Goal: Navigation & Orientation: Find specific page/section

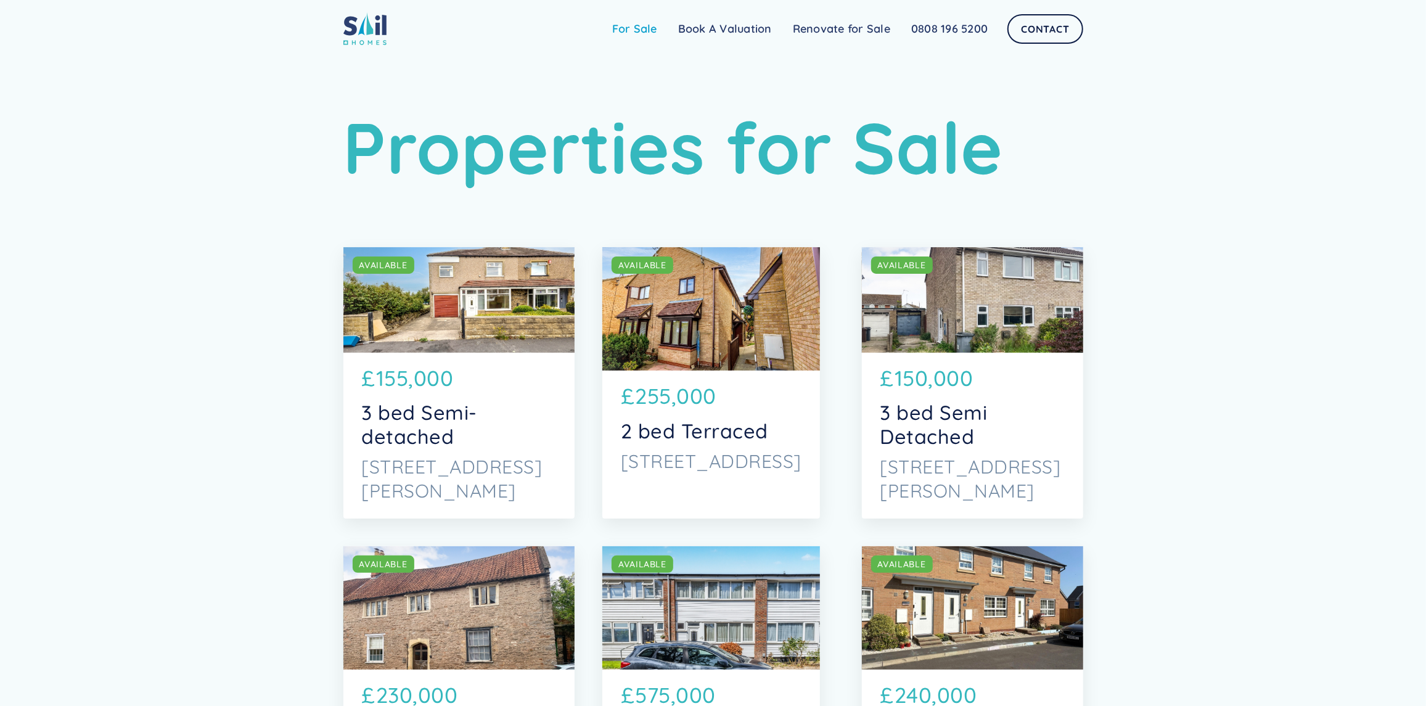
click at [644, 32] on link "For Sale" at bounding box center [635, 29] width 66 height 25
click at [846, 28] on link "Renovate for Sale" at bounding box center [841, 29] width 118 height 25
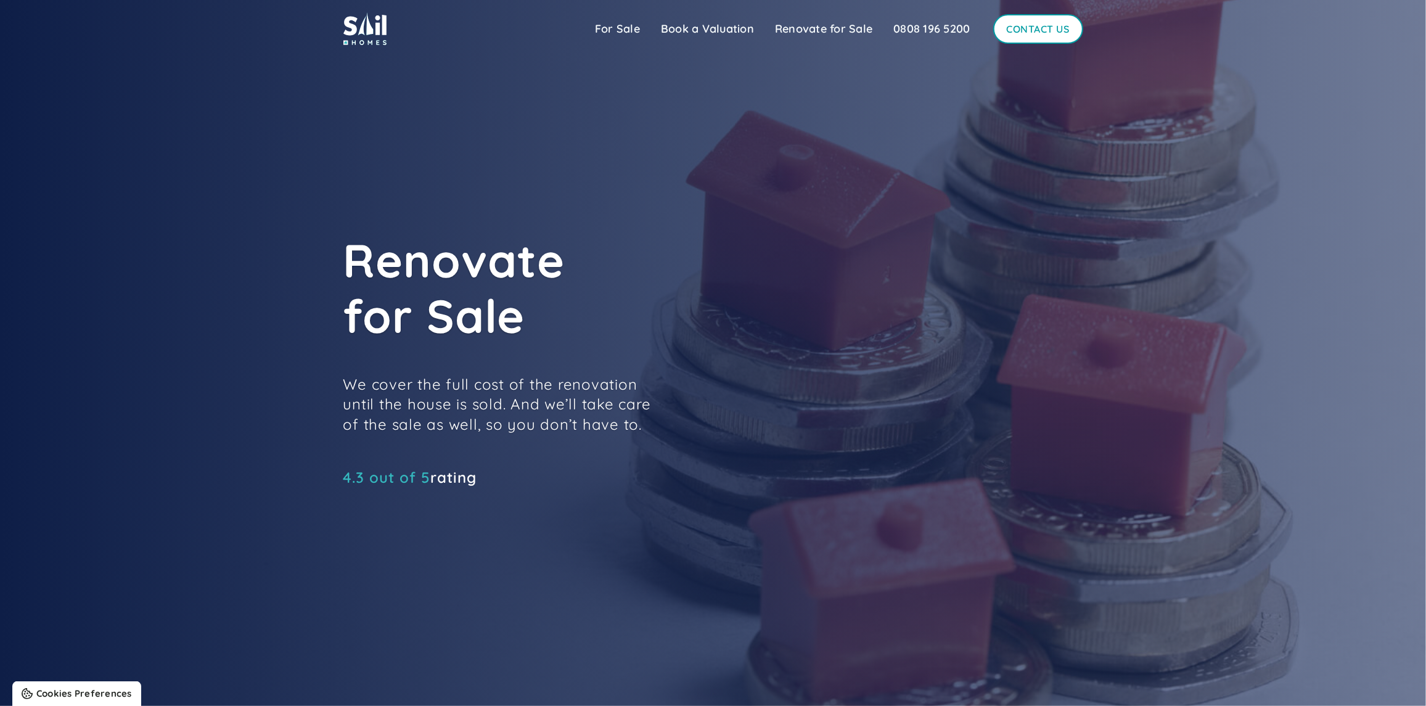
click at [1036, 27] on link "Contact Us" at bounding box center [1038, 29] width 90 height 30
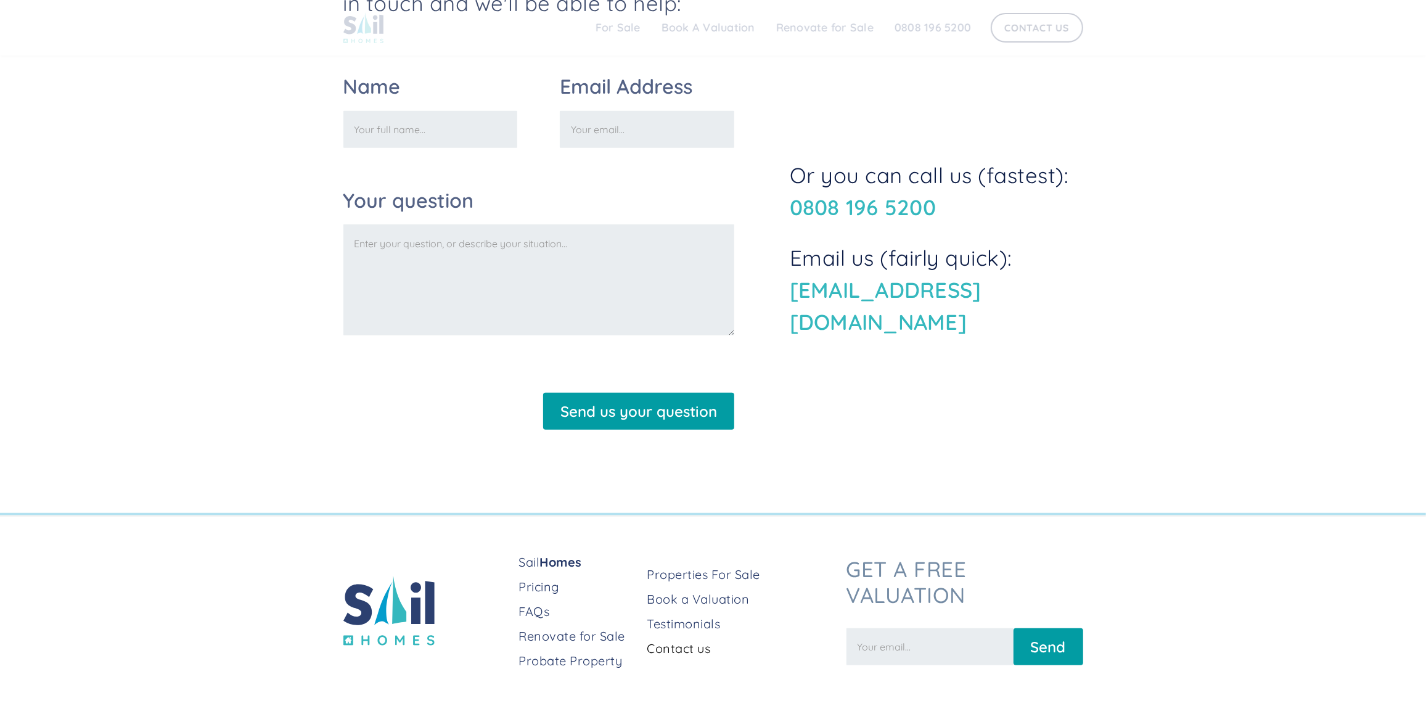
scroll to position [684, 0]
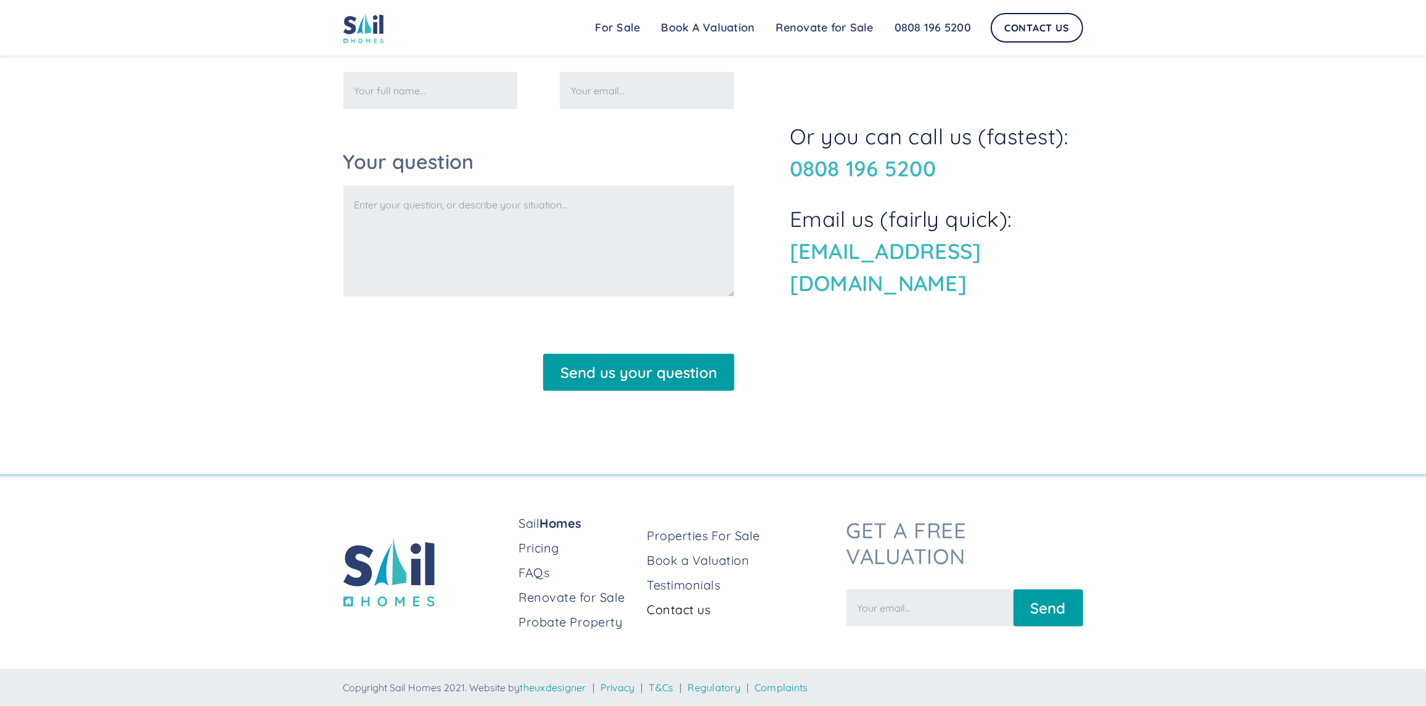
click at [668, 615] on link "Contact us" at bounding box center [741, 609] width 189 height 17
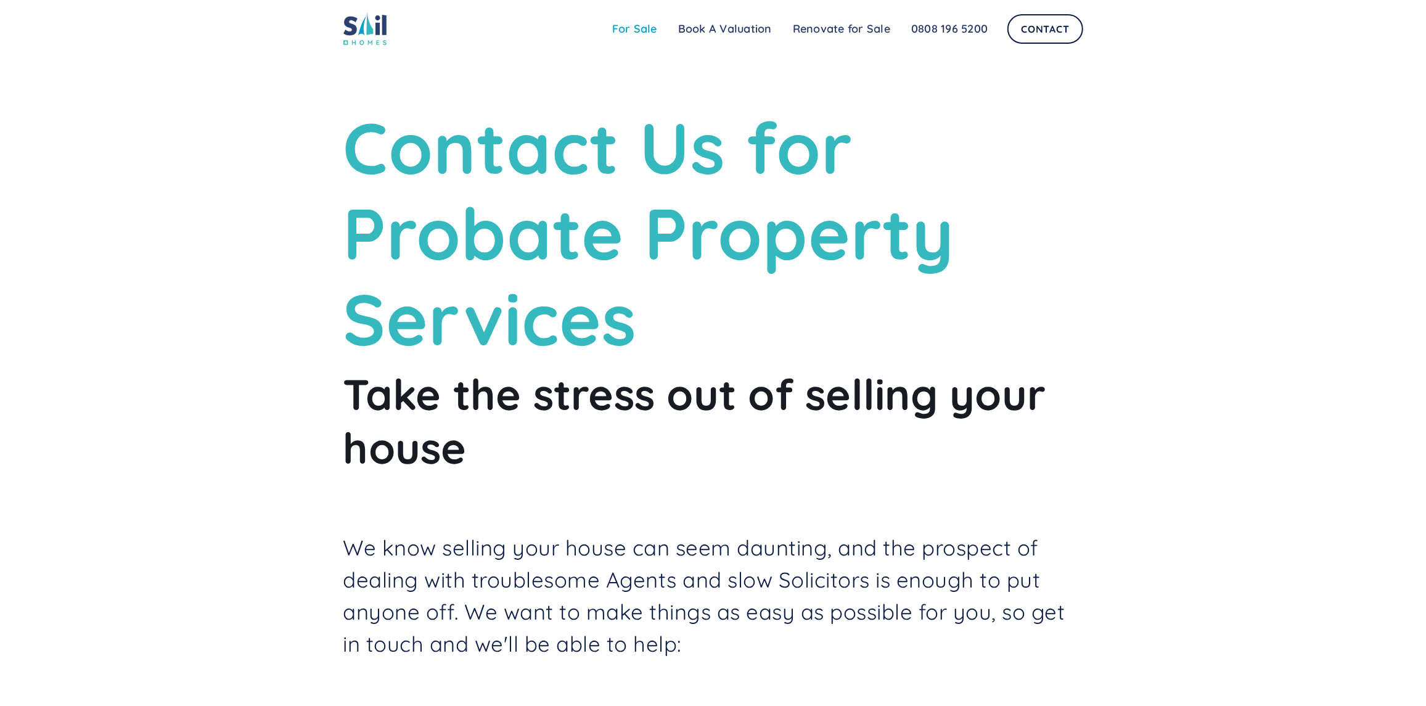
click at [636, 30] on link "For Sale" at bounding box center [635, 29] width 66 height 25
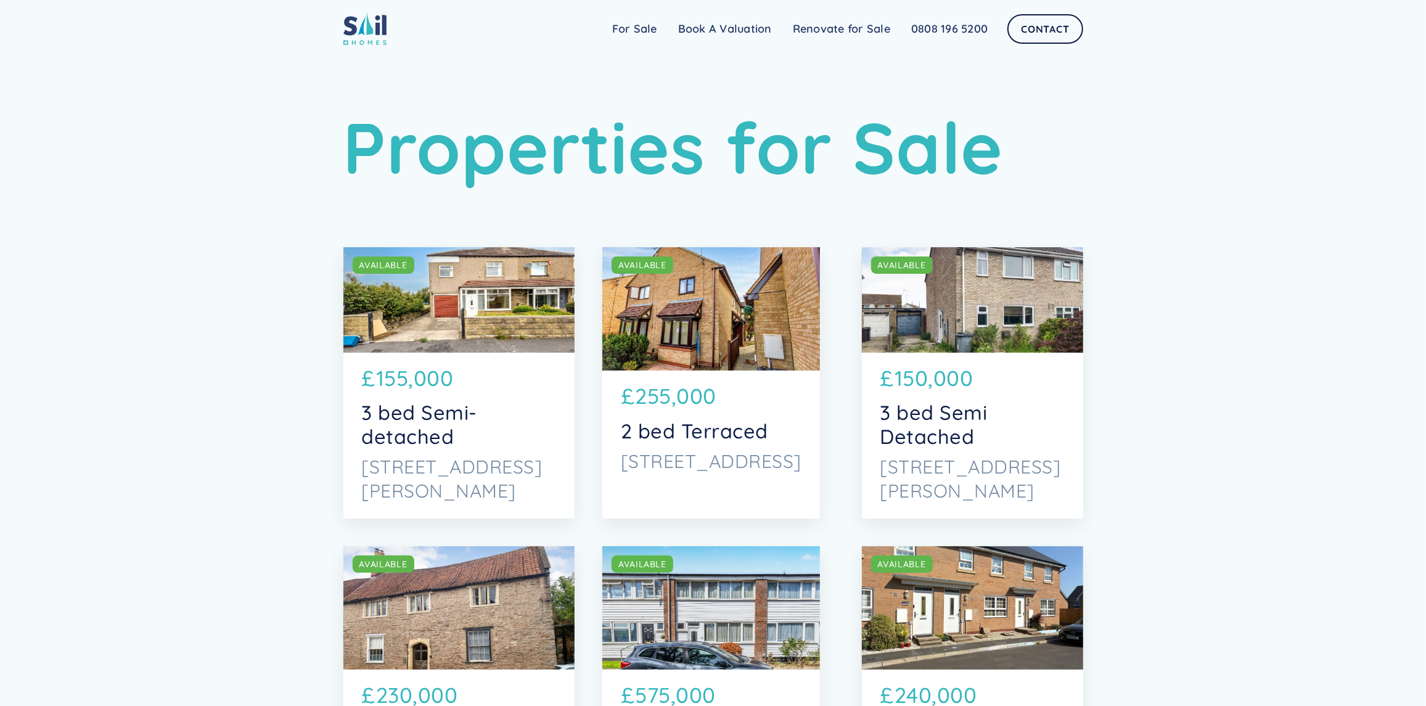
click at [358, 30] on img at bounding box center [364, 28] width 43 height 33
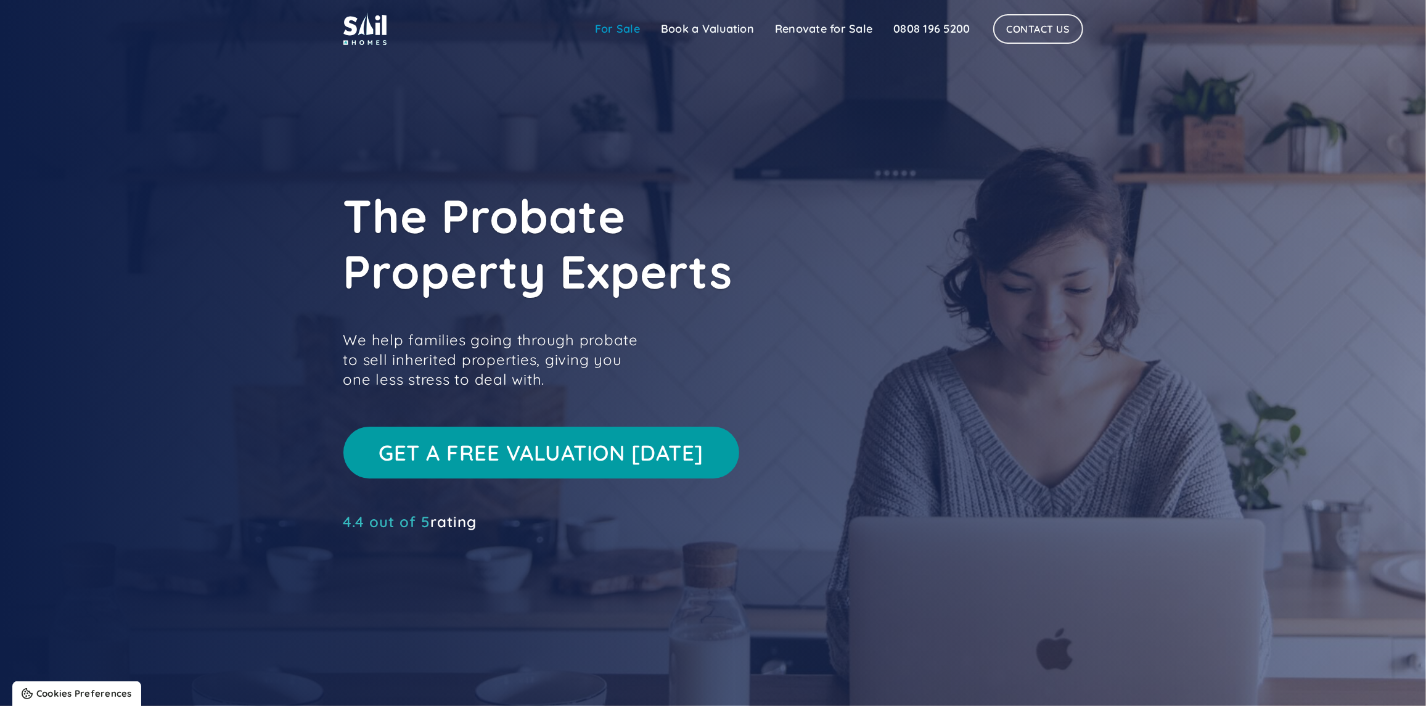
click at [623, 32] on link "For Sale" at bounding box center [618, 29] width 66 height 25
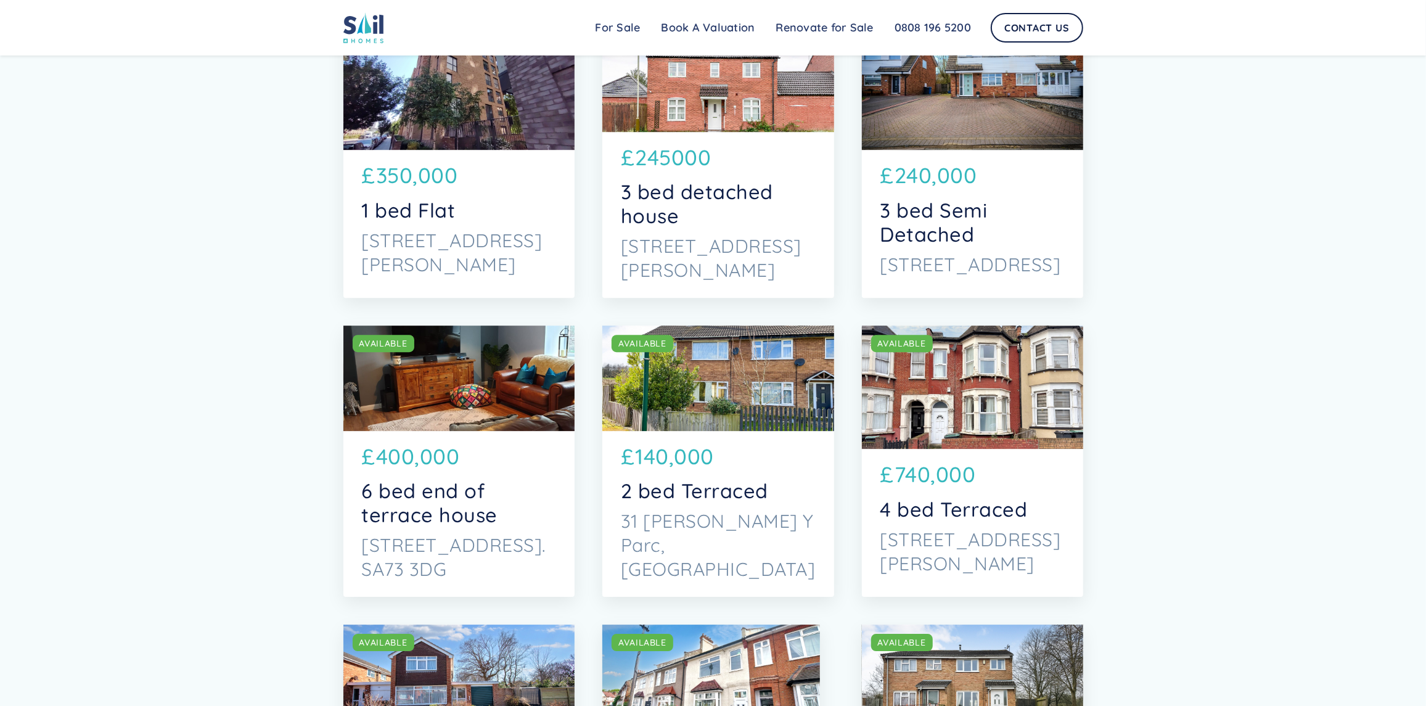
scroll to position [3699, 0]
